Goal: Task Accomplishment & Management: Use online tool/utility

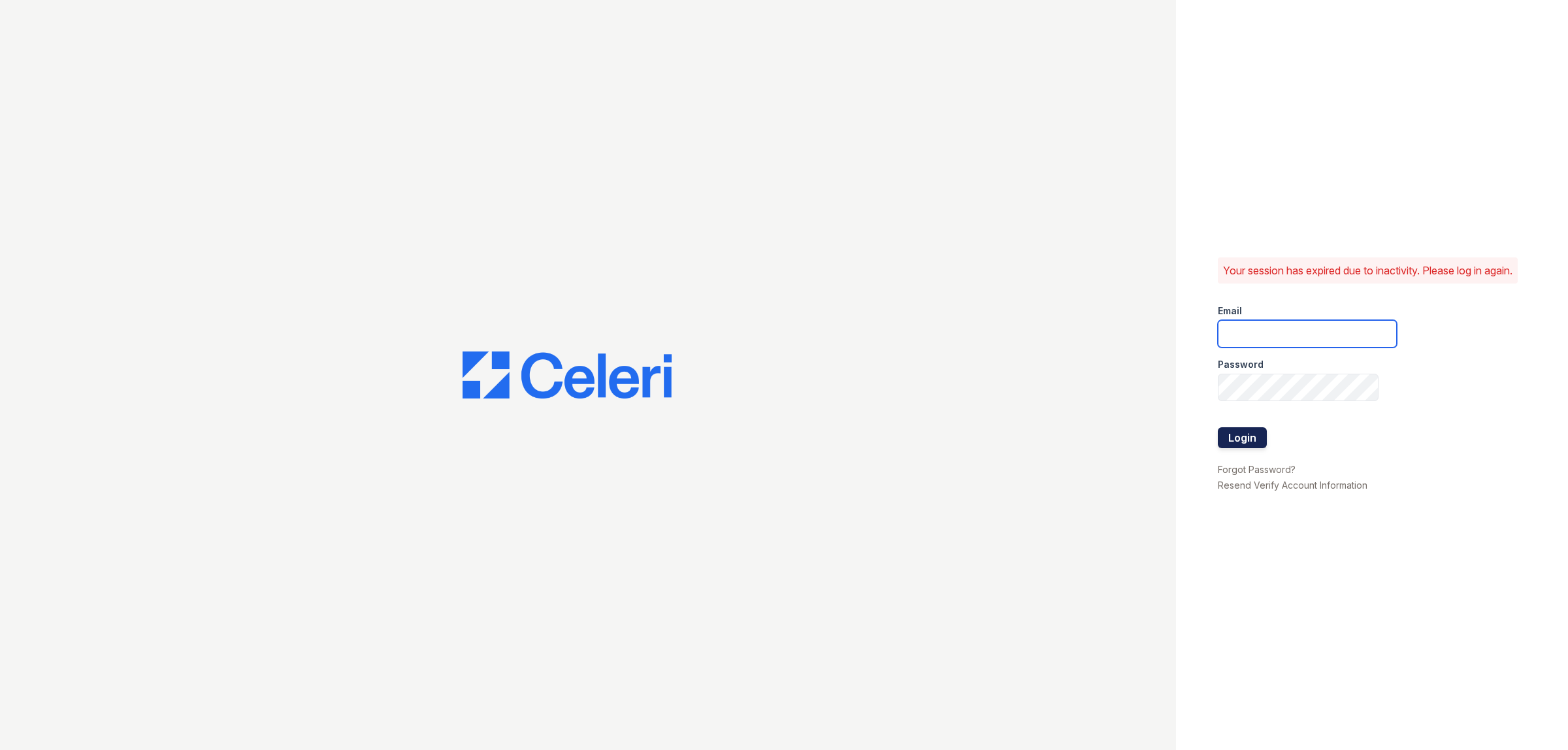
type input "[EMAIL_ADDRESS][DOMAIN_NAME]"
click at [1254, 441] on button "Login" at bounding box center [1242, 437] width 49 height 21
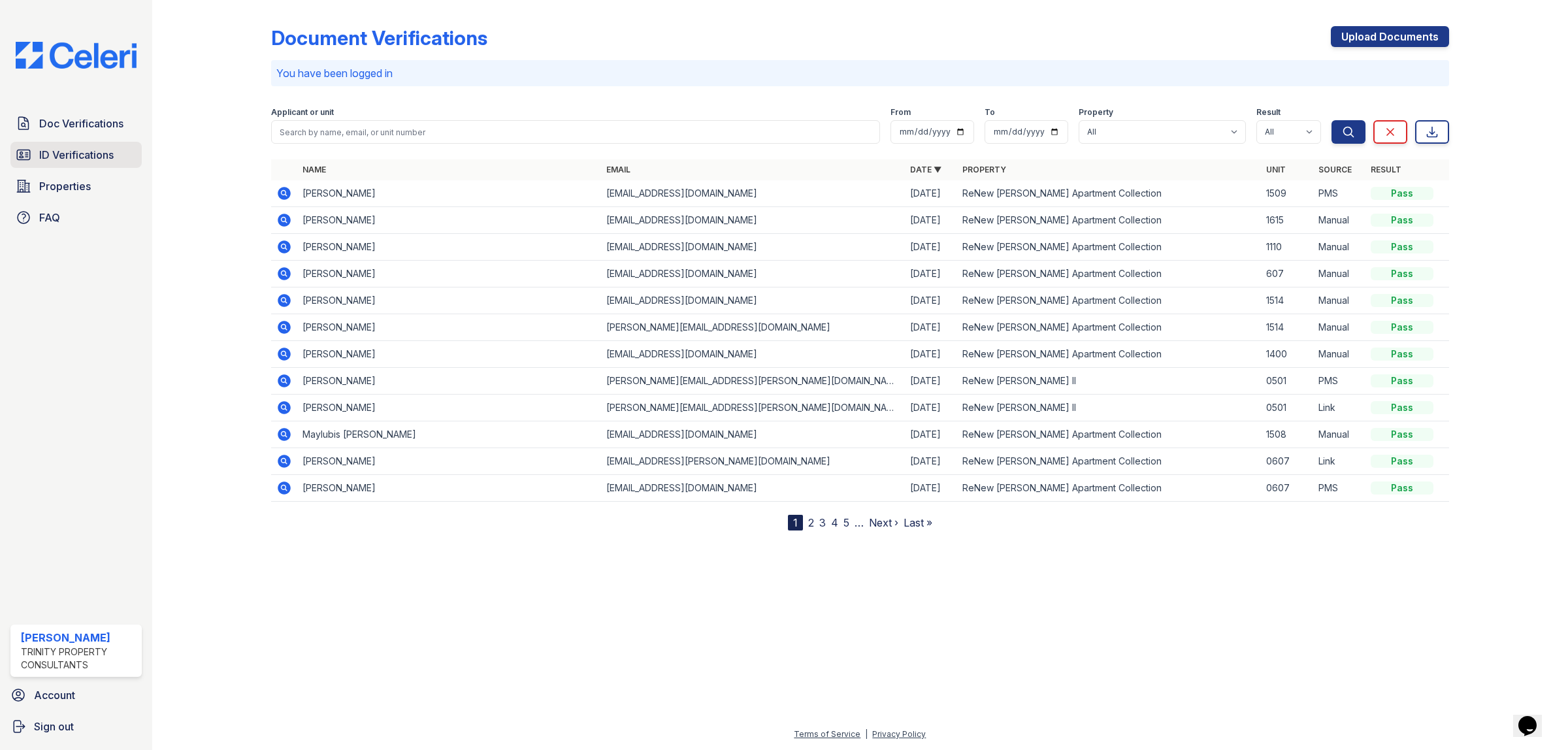
click at [85, 146] on link "ID Verifications" at bounding box center [76, 155] width 131 height 26
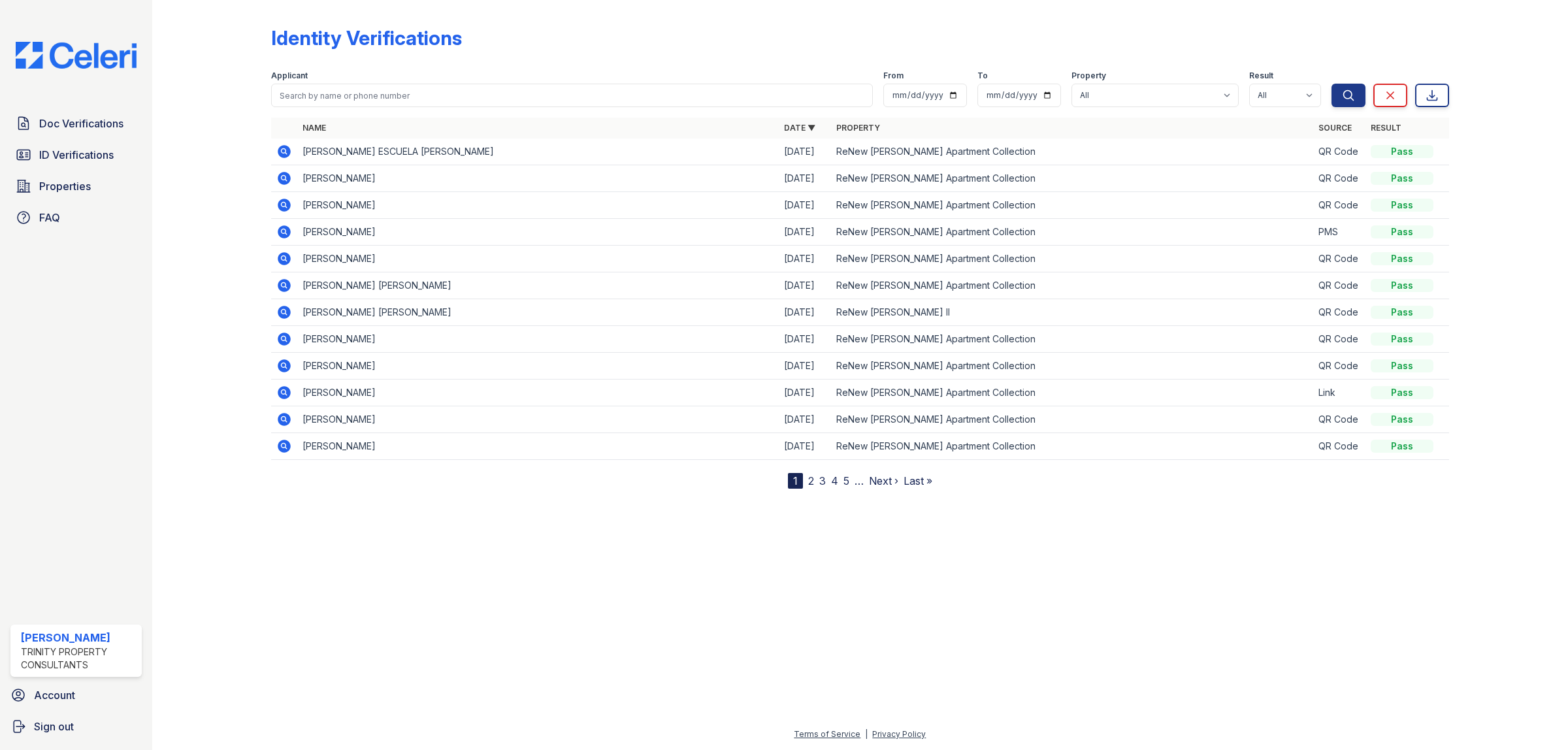
click at [280, 151] on icon at bounding box center [284, 152] width 13 height 13
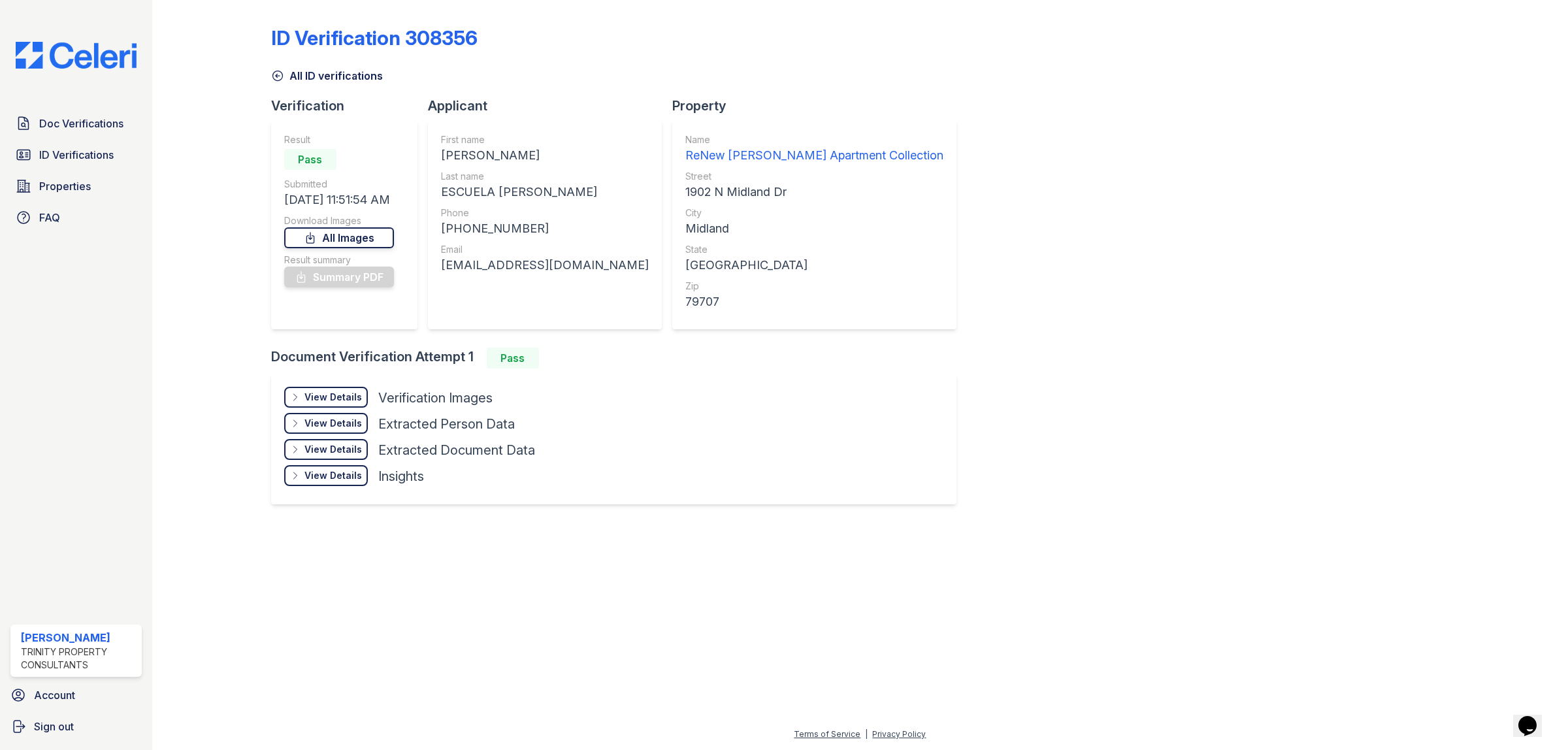
click at [345, 236] on link "All Images" at bounding box center [338, 237] width 110 height 21
click at [312, 277] on link "Summary PDF" at bounding box center [338, 276] width 110 height 21
